Goal: Information Seeking & Learning: Learn about a topic

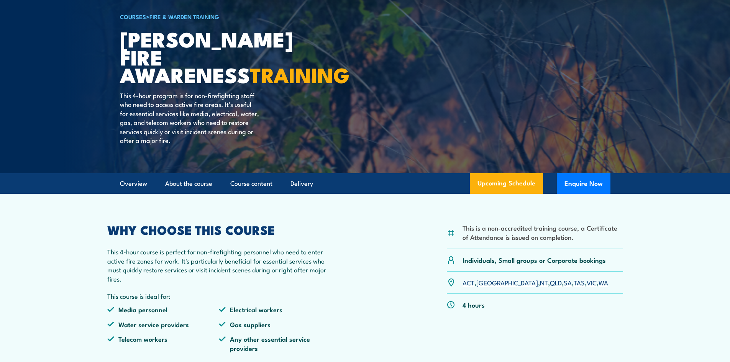
scroll to position [102, 0]
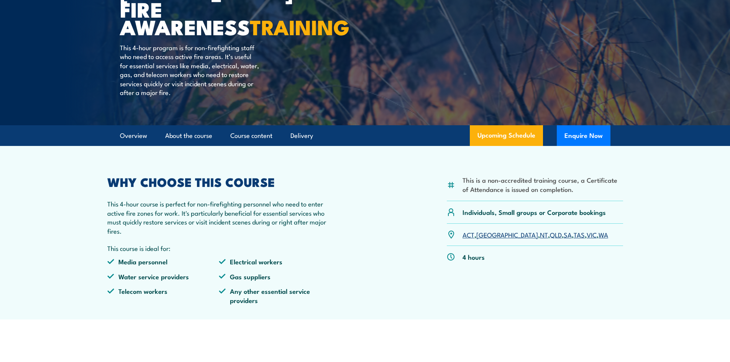
click at [540, 238] on link "NT" at bounding box center [544, 234] width 8 height 9
click at [540, 233] on link "NT" at bounding box center [544, 234] width 8 height 9
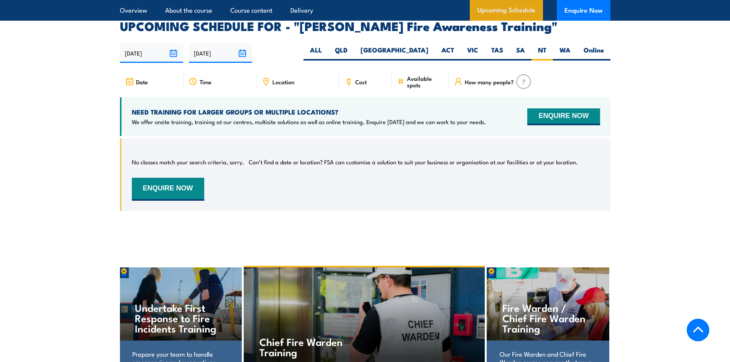
click at [523, 8] on link "Upcoming Schedule" at bounding box center [506, 10] width 73 height 21
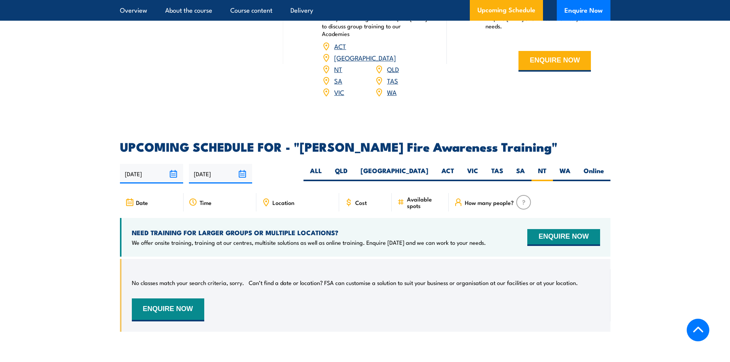
scroll to position [1177, 0]
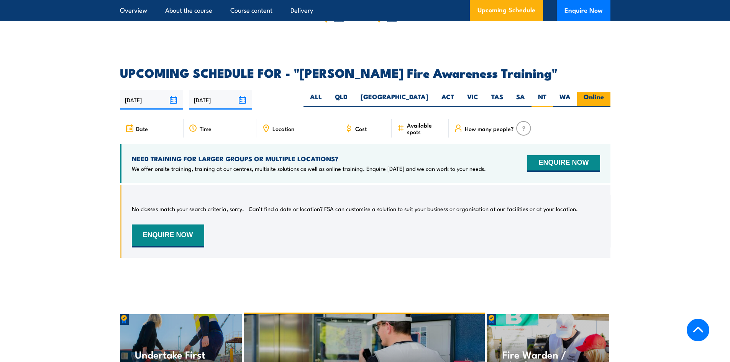
click at [593, 92] on label "Online" at bounding box center [593, 99] width 33 height 15
click at [604, 92] on input "Online" at bounding box center [606, 94] width 5 height 5
radio input "true"
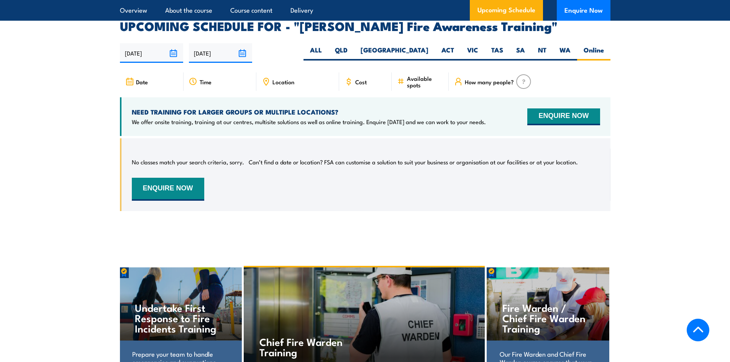
click at [523, 74] on img at bounding box center [523, 81] width 15 height 15
click at [187, 10] on link "About the course" at bounding box center [188, 10] width 47 height 20
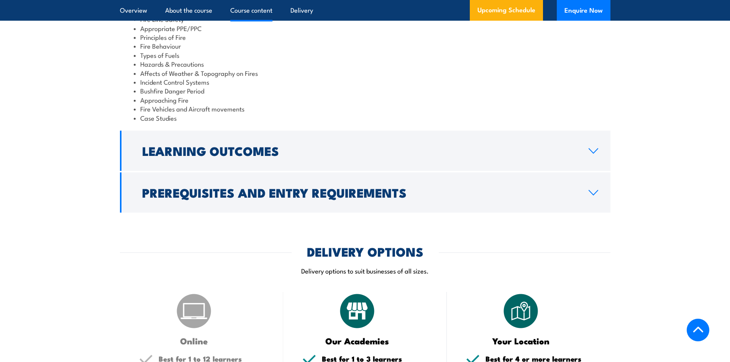
scroll to position [764, 0]
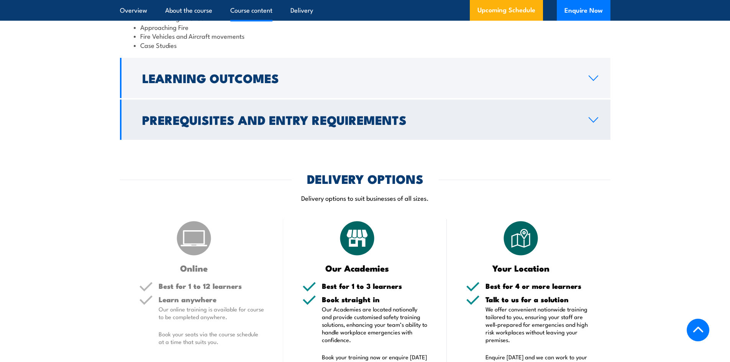
click at [298, 122] on link "Prerequisites and Entry Requirements" at bounding box center [365, 120] width 490 height 40
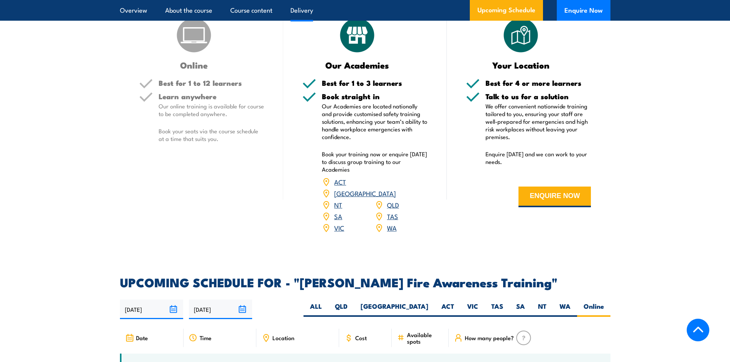
scroll to position [891, 0]
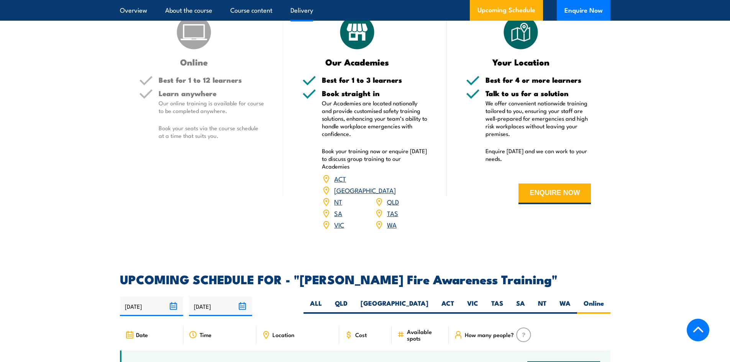
click at [390, 185] on link "[GEOGRAPHIC_DATA]" at bounding box center [365, 189] width 62 height 9
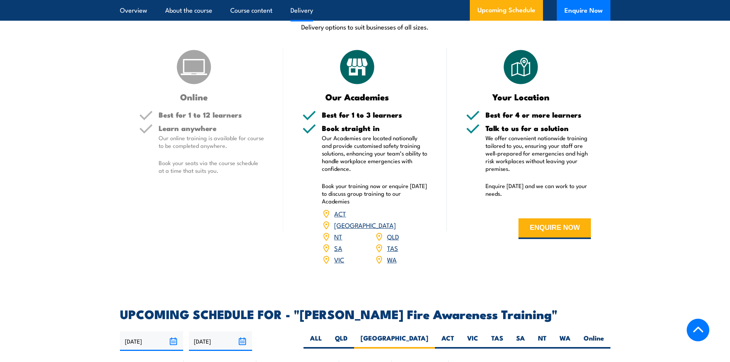
scroll to position [917, 0]
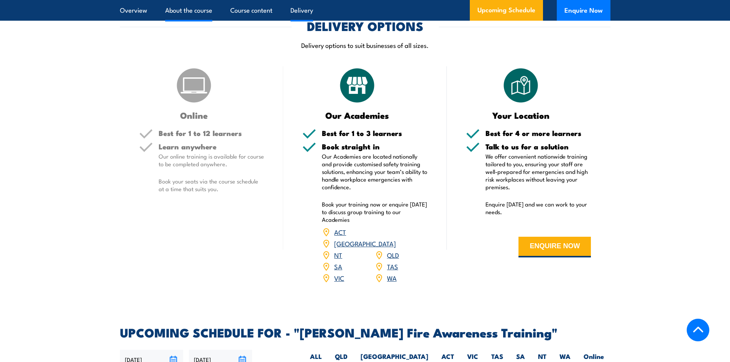
click at [197, 11] on link "About the course" at bounding box center [188, 10] width 47 height 20
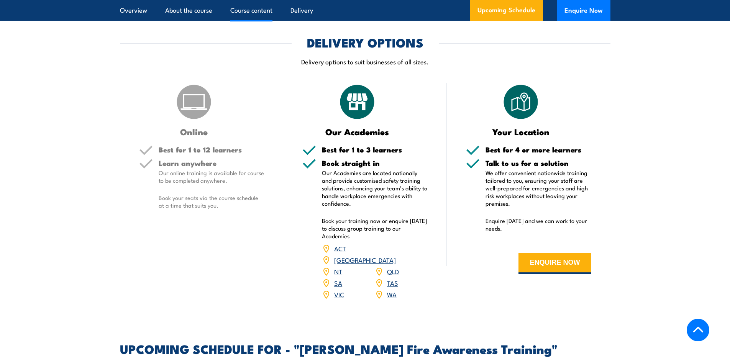
scroll to position [717, 0]
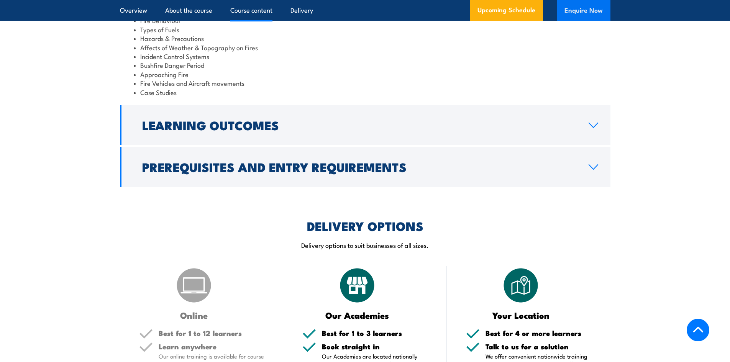
click at [575, 7] on button "Enquire Now" at bounding box center [583, 10] width 54 height 21
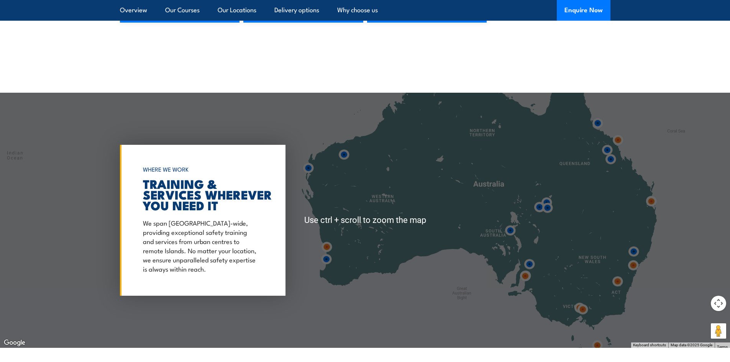
scroll to position [1175, 0]
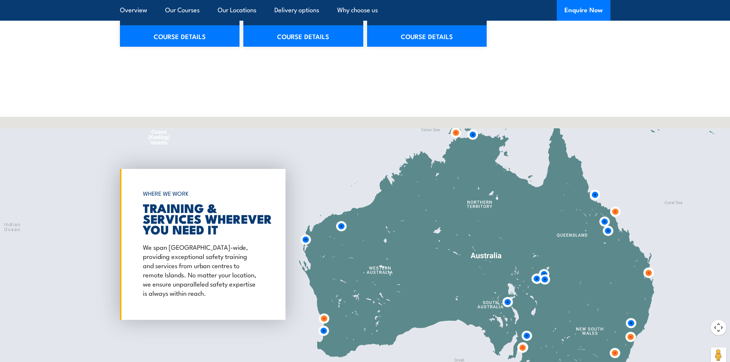
drag, startPoint x: 468, startPoint y: 209, endPoint x: 465, endPoint y: 238, distance: 29.6
click at [465, 238] on div at bounding box center [365, 244] width 730 height 255
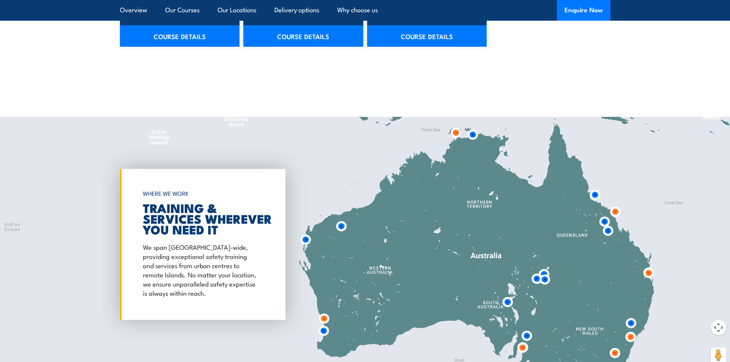
click at [473, 135] on img at bounding box center [472, 135] width 14 height 14
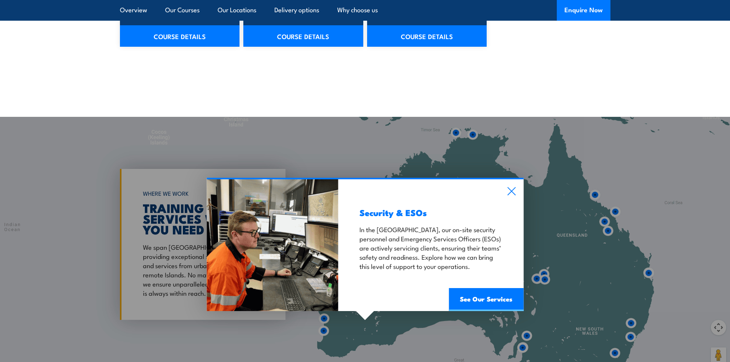
drag, startPoint x: 510, startPoint y: 193, endPoint x: 498, endPoint y: 177, distance: 20.2
click at [510, 193] on icon at bounding box center [511, 191] width 9 height 8
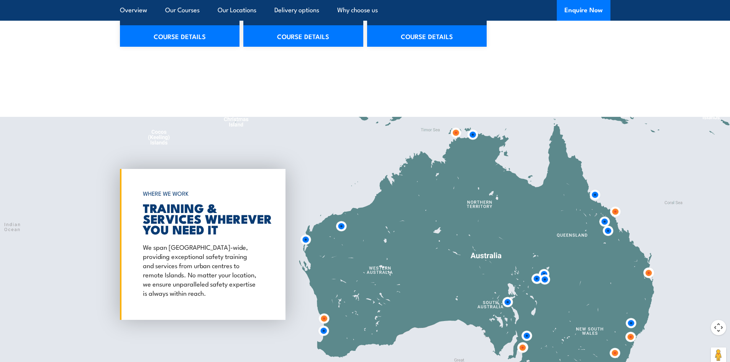
click at [453, 131] on img at bounding box center [455, 133] width 14 height 14
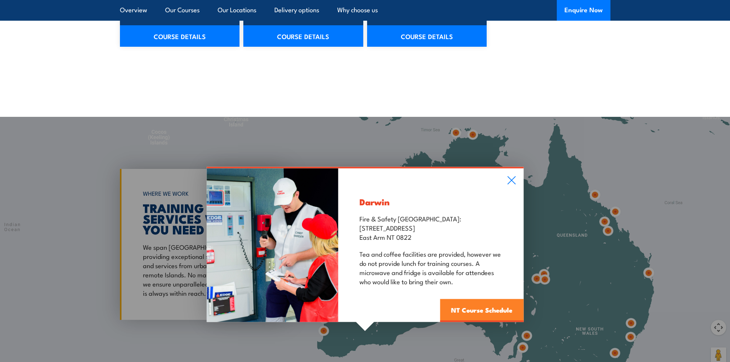
click at [499, 311] on link "NT Course Schedule" at bounding box center [481, 310] width 83 height 23
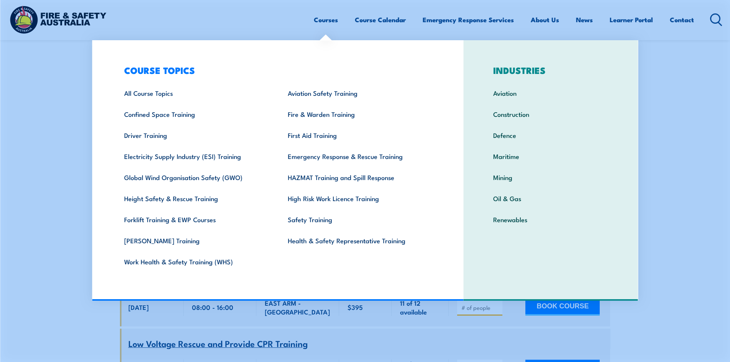
scroll to position [1631, 0]
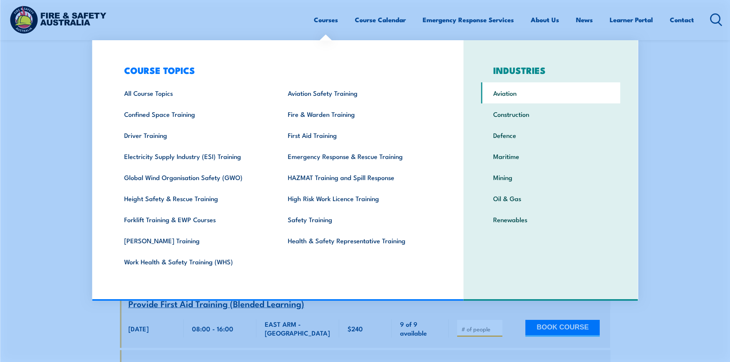
click at [499, 88] on link "Aviation" at bounding box center [550, 92] width 139 height 21
